Goal: Communication & Community: Answer question/provide support

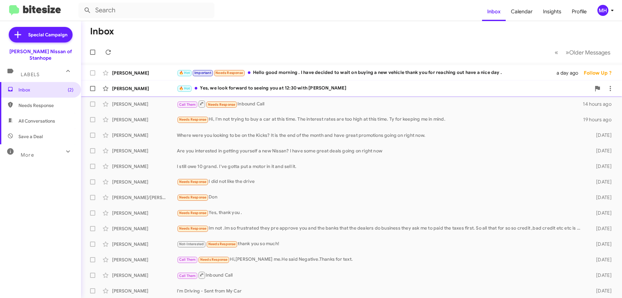
click at [261, 86] on div "🔥 Hot Yes, we look forward to seeing you at 12:30 with [PERSON_NAME]" at bounding box center [384, 88] width 414 height 7
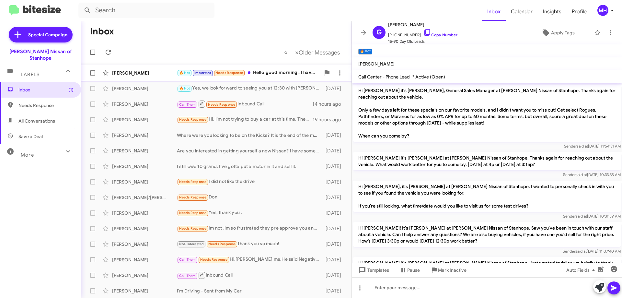
click at [267, 69] on div "[PERSON_NAME] 🔥 Hot Important Needs Response Hello good morning . I have decide…" at bounding box center [216, 72] width 260 height 13
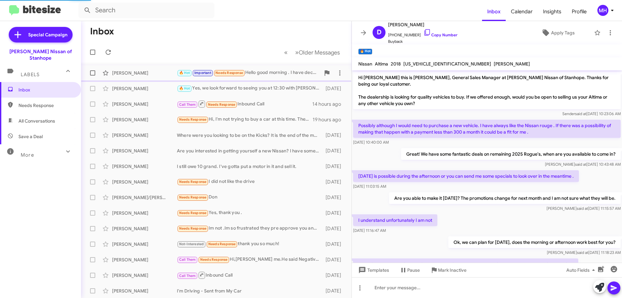
scroll to position [77, 0]
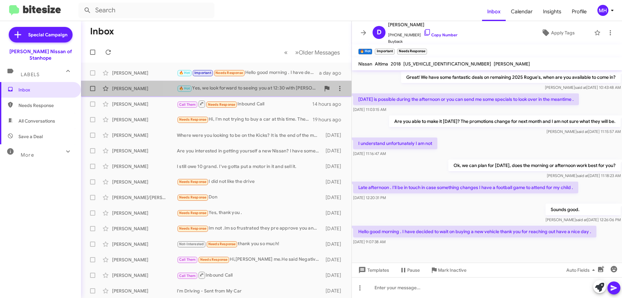
click at [260, 86] on div "🔥 Hot Yes, we look forward to seeing you at 12:30 with [PERSON_NAME]" at bounding box center [248, 88] width 143 height 7
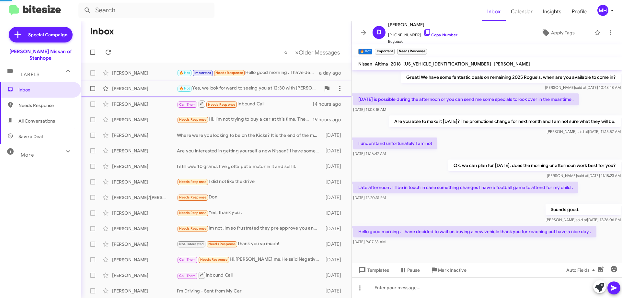
scroll to position [97, 0]
